Goal: Navigation & Orientation: Find specific page/section

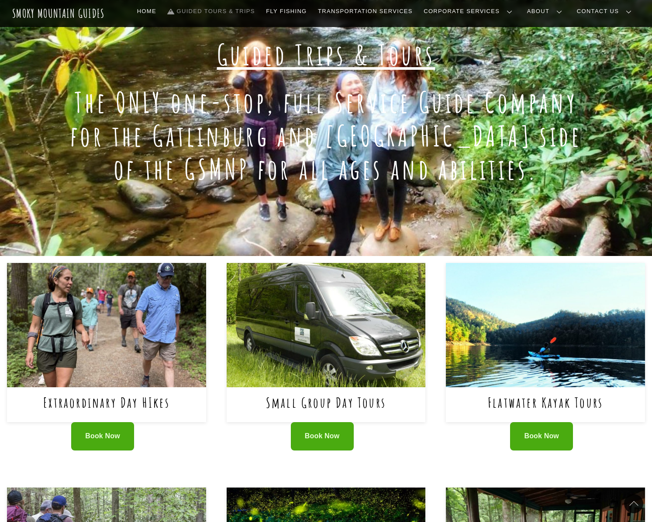
scroll to position [62, 0]
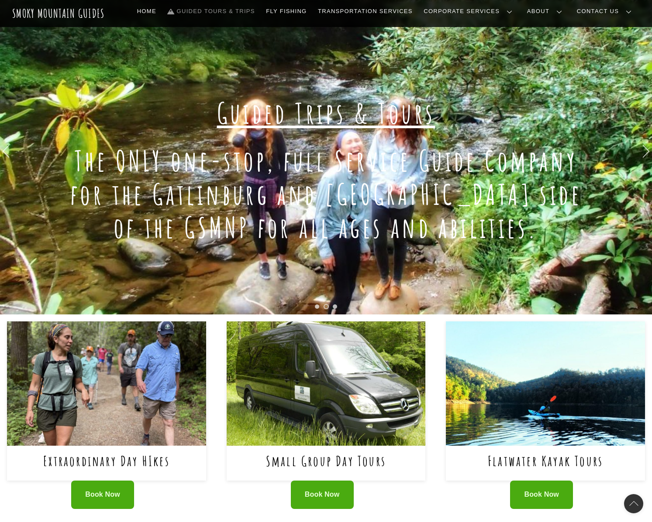
click at [355, 170] on h1 "The ONLY one-stop, full Service Guide Company for the Gatlinburg and [GEOGRAPHI…" at bounding box center [326, 194] width 540 height 100
click at [253, 7] on link "Guided Tours & Trips" at bounding box center [211, 11] width 94 height 18
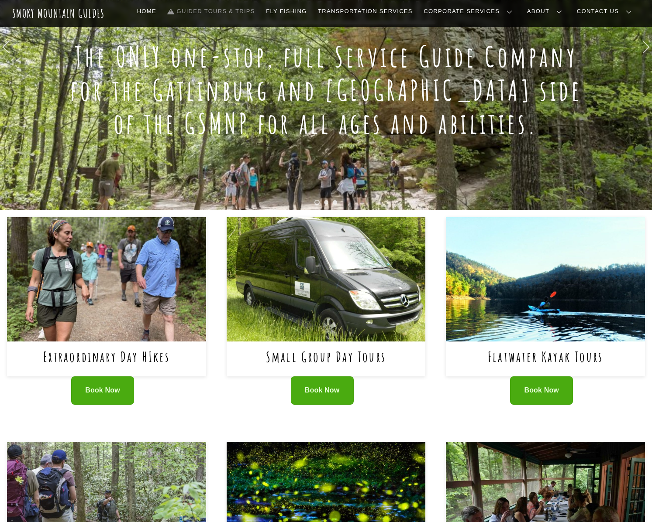
scroll to position [325, 0]
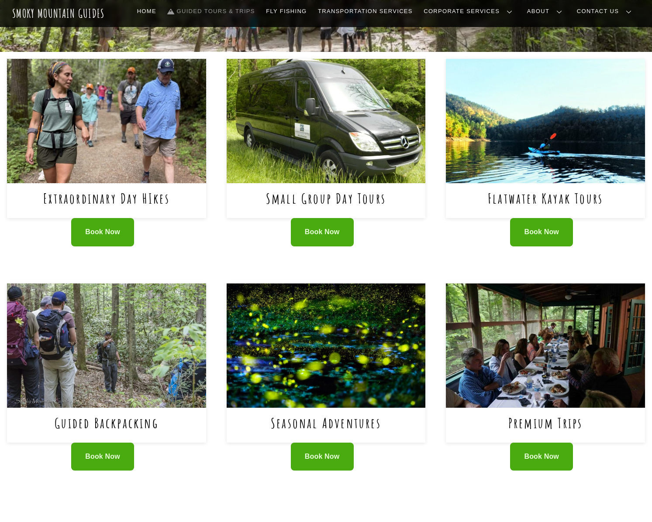
click at [157, 138] on img at bounding box center [106, 121] width 199 height 124
